Goal: Task Accomplishment & Management: Complete application form

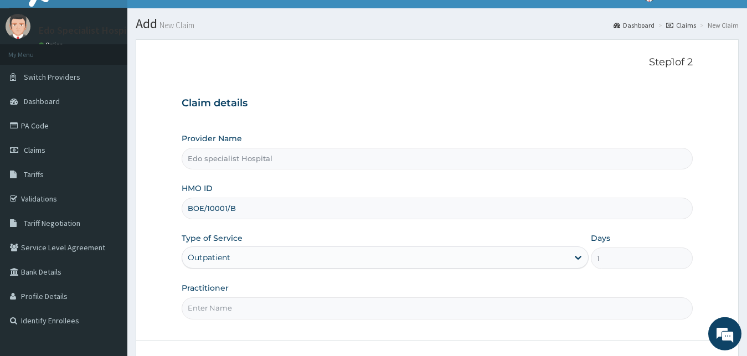
scroll to position [104, 0]
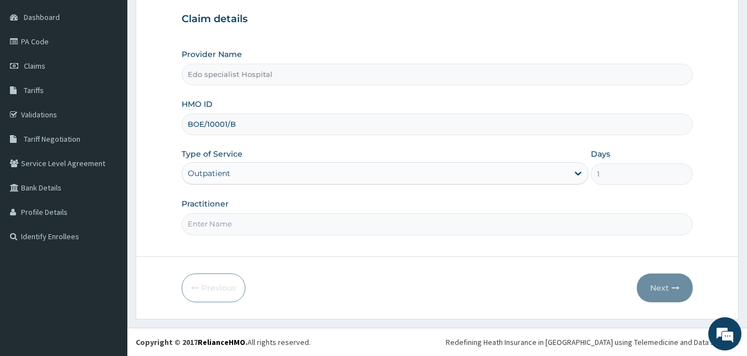
click at [335, 220] on input "Practitioner" at bounding box center [438, 224] width 512 height 22
type input "[PERSON_NAME]"
click at [669, 300] on button "Next" at bounding box center [665, 287] width 56 height 29
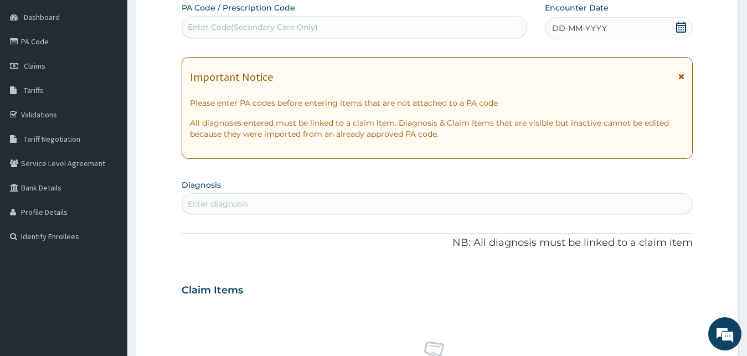
scroll to position [0, 0]
click at [310, 25] on div "Enter Code(Secondary Care Only)" at bounding box center [253, 27] width 130 height 11
paste input "PA/603D75"
type input "PA/603D75"
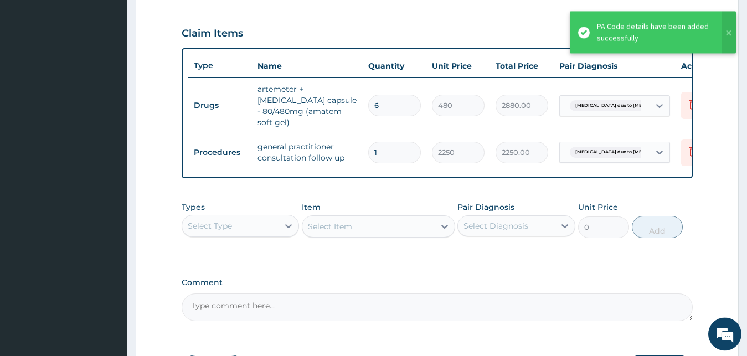
scroll to position [384, 0]
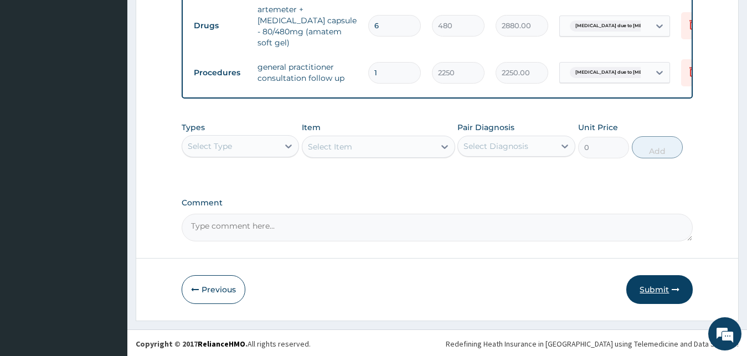
click at [667, 285] on button "Submit" at bounding box center [659, 289] width 66 height 29
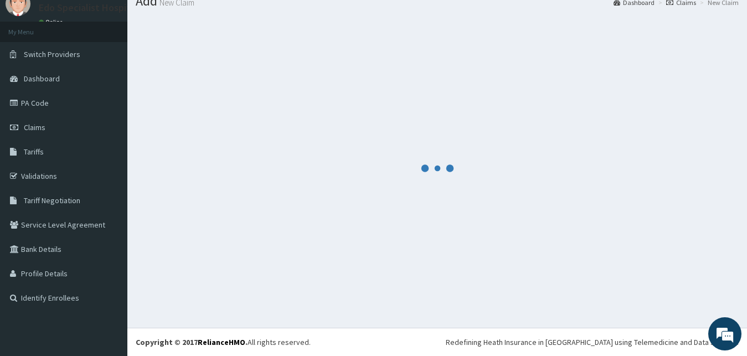
scroll to position [42, 0]
